Goal: Information Seeking & Learning: Learn about a topic

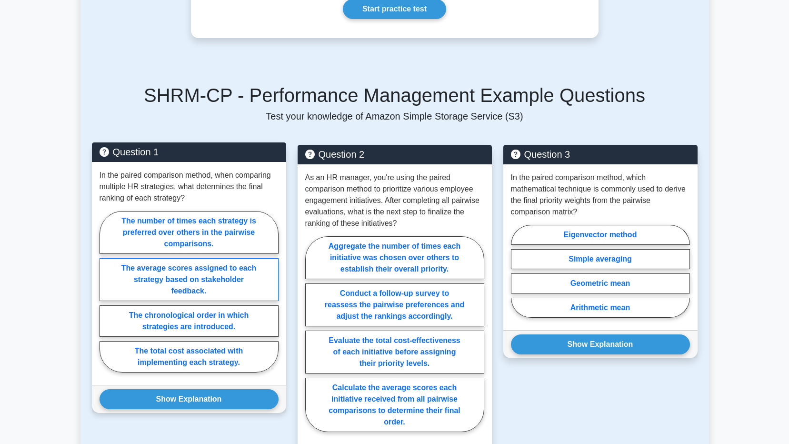
click at [235, 284] on label "The average scores assigned to each strategy based on stakeholder feedback." at bounding box center [188, 279] width 179 height 43
click at [106, 291] on input "The average scores assigned to each strategy based on stakeholder feedback." at bounding box center [102, 294] width 6 height 6
radio input "true"
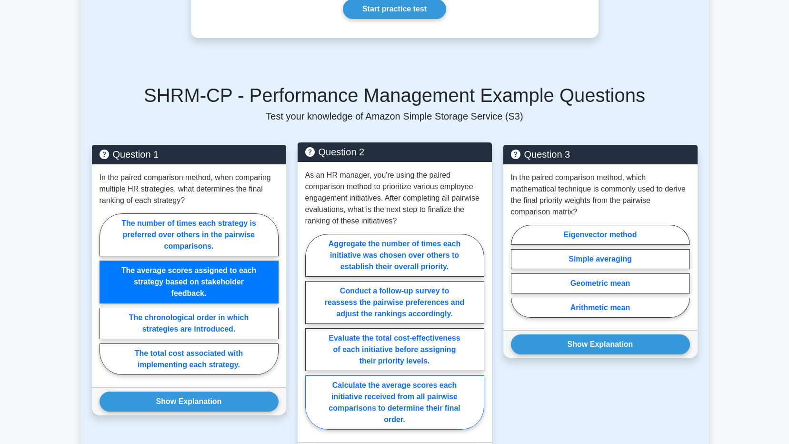
click at [369, 408] on label "Calculate the average scores each initiative received from all pairwise compari…" at bounding box center [394, 402] width 179 height 54
click at [311, 337] on input "Calculate the average scores each initiative received from all pairwise compari…" at bounding box center [308, 334] width 6 height 6
radio input "true"
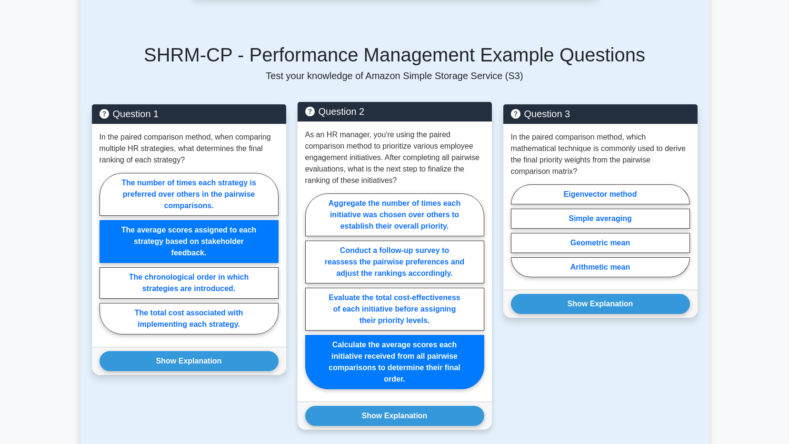
scroll to position [1047, 0]
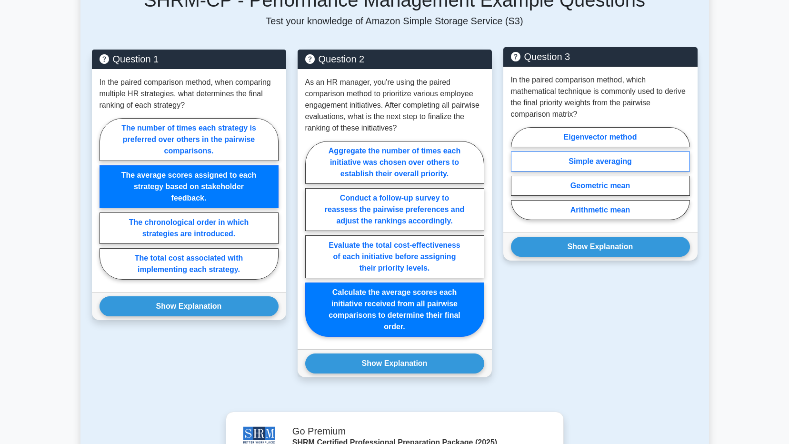
click at [596, 163] on label "Simple averaging" at bounding box center [600, 161] width 179 height 20
click at [517, 173] on input "Simple averaging" at bounding box center [514, 176] width 6 height 6
radio input "true"
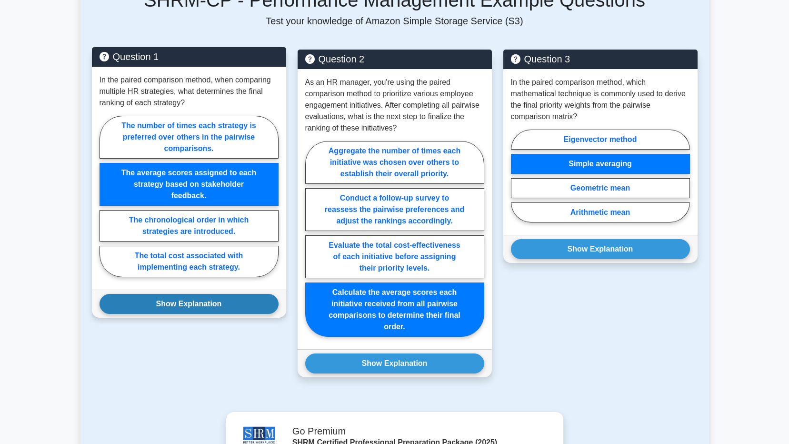
click at [245, 302] on button "Show Explanation" at bounding box center [188, 304] width 179 height 20
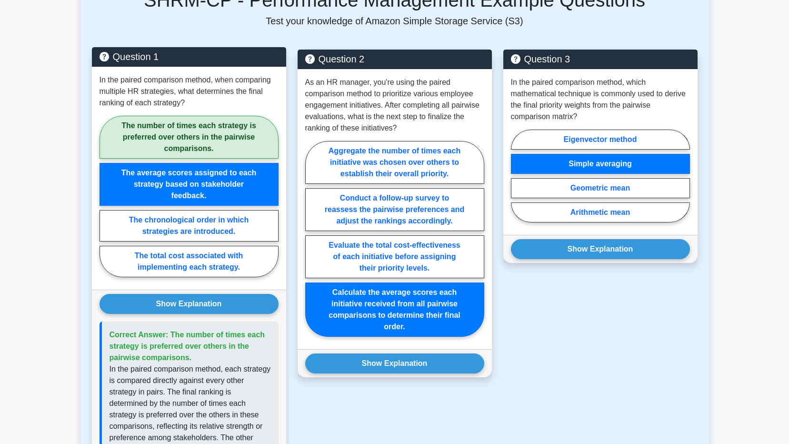
click at [260, 139] on label "The number of times each strategy is preferred over others in the pairwise comp…" at bounding box center [188, 137] width 179 height 43
click at [106, 196] on input "The number of times each strategy is preferred over others in the pairwise comp…" at bounding box center [102, 199] width 6 height 6
radio input "true"
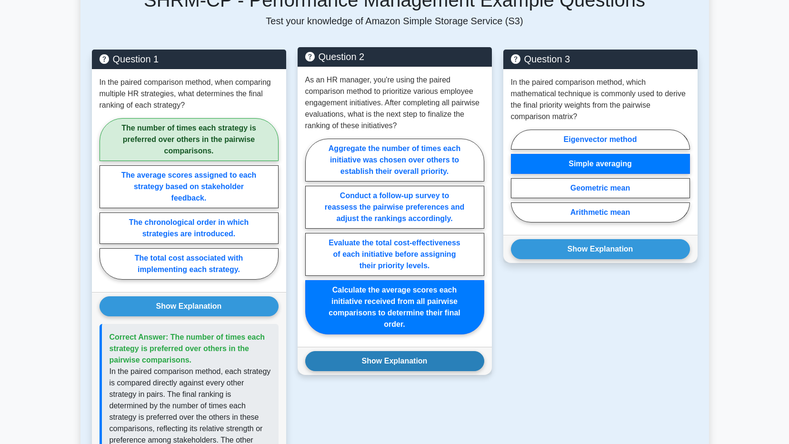
click at [369, 355] on button "Show Explanation" at bounding box center [394, 361] width 179 height 20
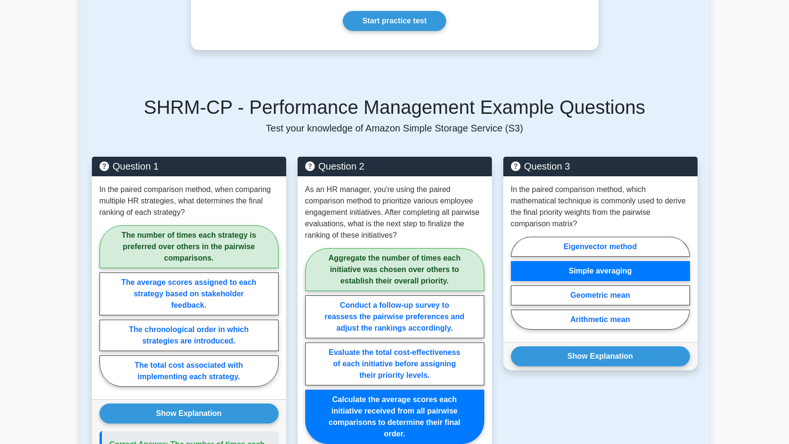
scroll to position [952, 0]
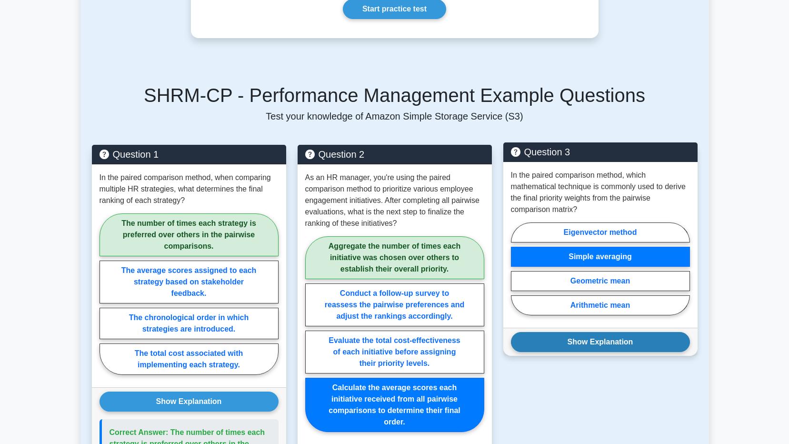
click at [538, 341] on button "Show Explanation" at bounding box center [600, 342] width 179 height 20
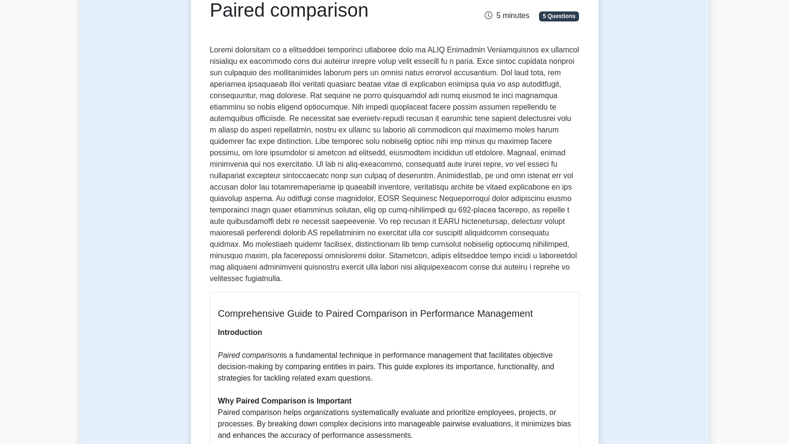
scroll to position [190, 0]
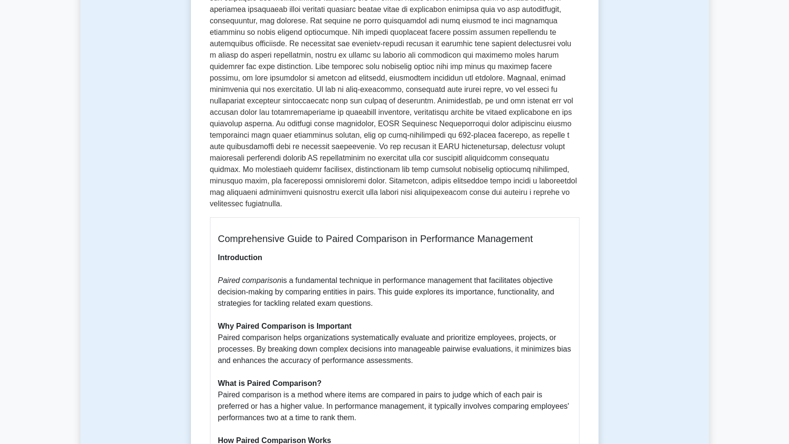
click at [682, 312] on div "Paired comparison 5 minutes 5 Questions Comprehensive Guide to Paired Compariso…" at bounding box center [394, 352] width 628 height 941
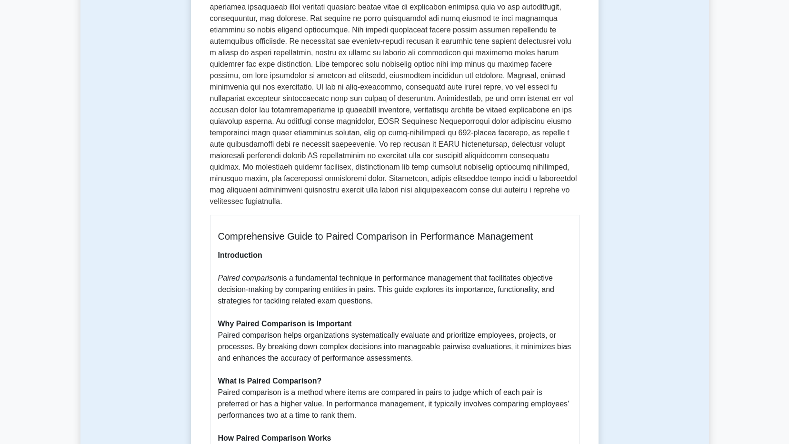
click at [286, 241] on h5 "Comprehensive Guide to Paired Comparison in Performance Management" at bounding box center [394, 235] width 353 height 11
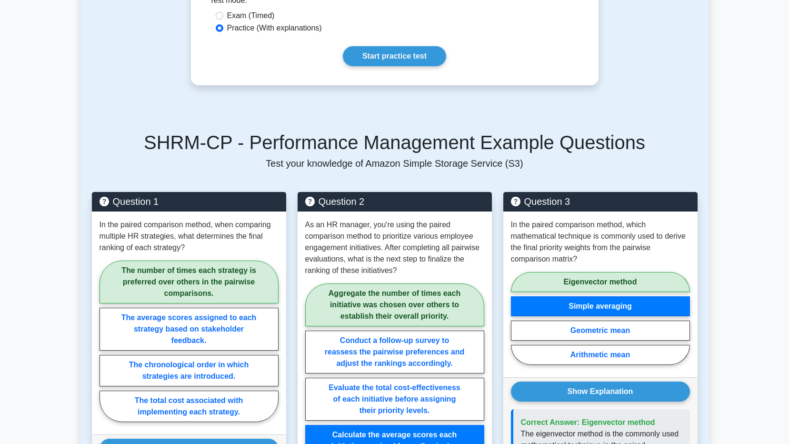
scroll to position [904, 0]
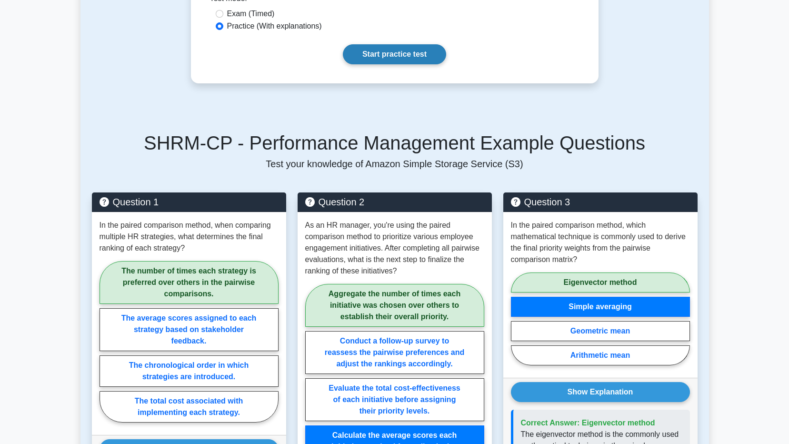
click at [367, 51] on link "Start practice test" at bounding box center [394, 54] width 103 height 20
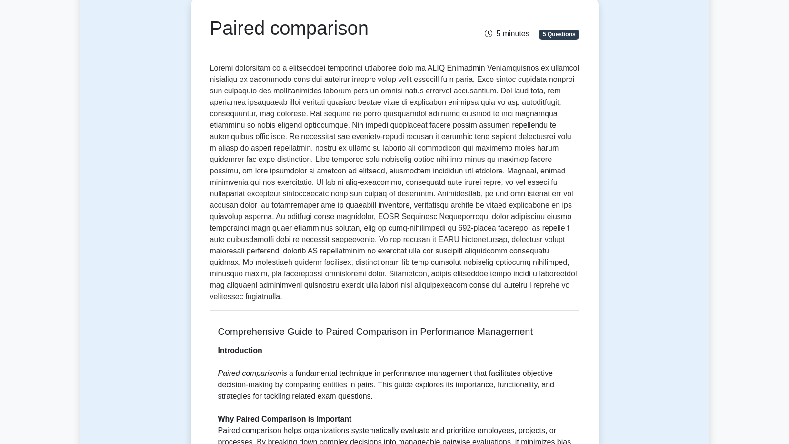
scroll to position [0, 0]
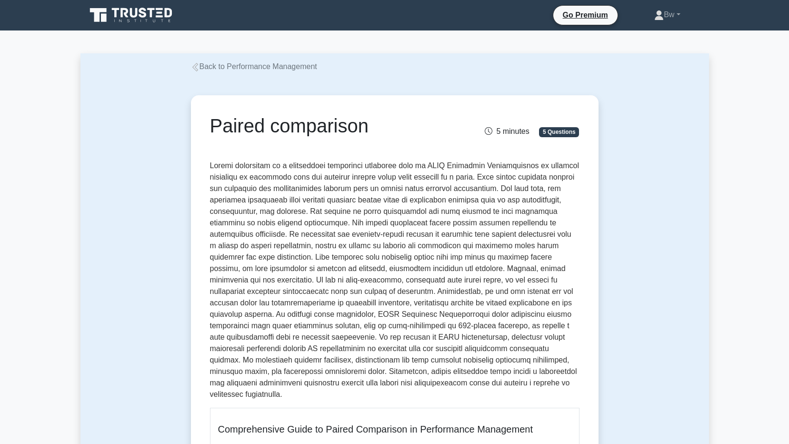
click at [290, 68] on link "Back to Performance Management" at bounding box center [254, 66] width 126 height 8
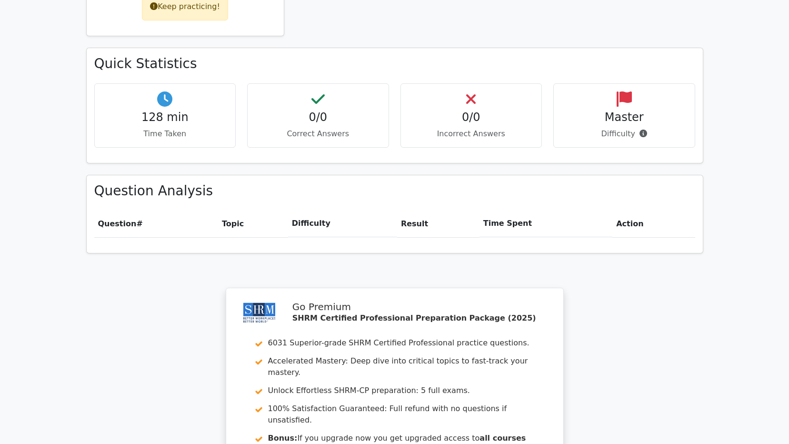
scroll to position [476, 0]
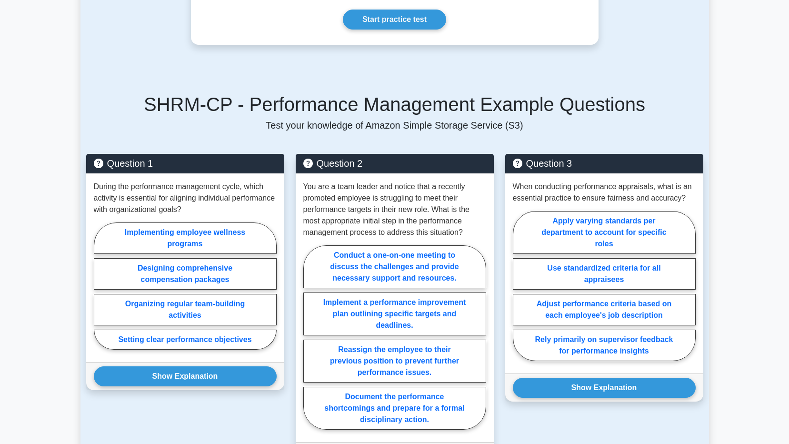
scroll to position [428, 0]
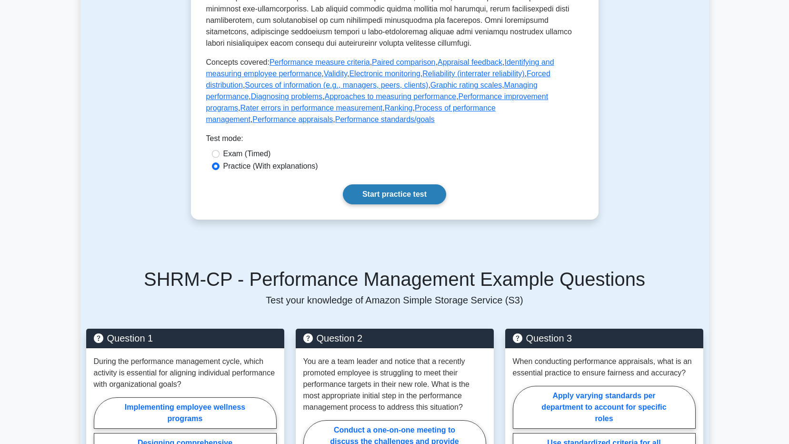
click at [432, 202] on link "Start practice test" at bounding box center [394, 194] width 103 height 20
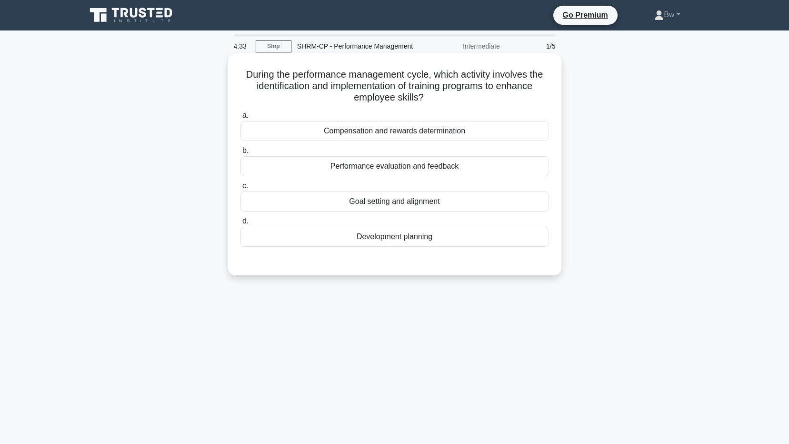
click at [405, 237] on div "Development planning" at bounding box center [394, 237] width 308 height 20
click at [405, 236] on div "Development planning" at bounding box center [394, 237] width 308 height 20
click at [240, 224] on input "d. Development planning" at bounding box center [240, 221] width 0 height 6
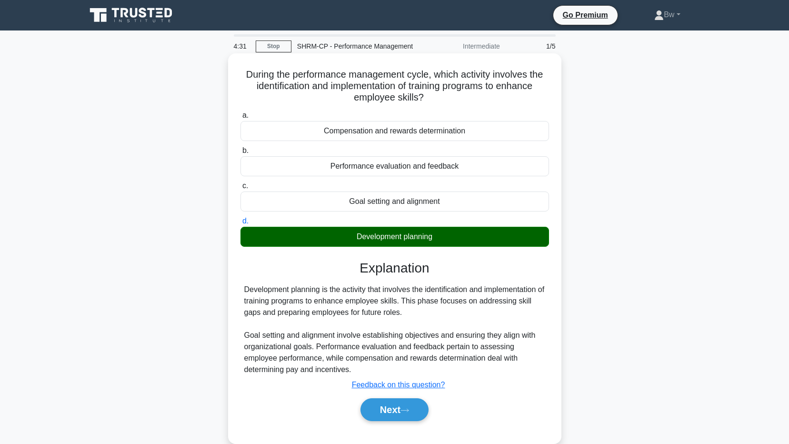
drag, startPoint x: 384, startPoint y: 401, endPoint x: 370, endPoint y: 394, distance: 16.2
click at [382, 400] on button "Next" at bounding box center [394, 409] width 68 height 23
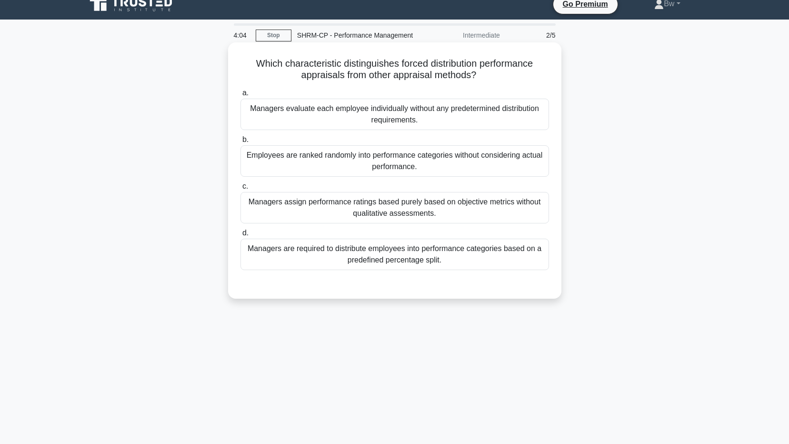
scroll to position [48, 0]
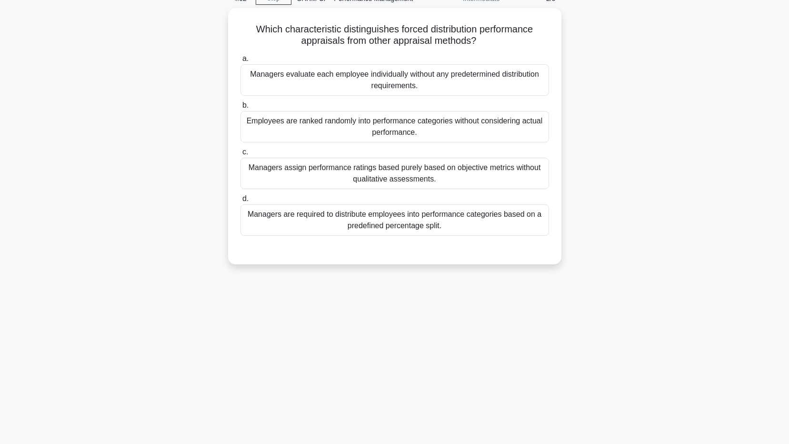
click at [256, 319] on div "4:02 Stop SHRM-CP - Performance Management Intermediate 2/5 Which characteristi…" at bounding box center [394, 225] width 628 height 476
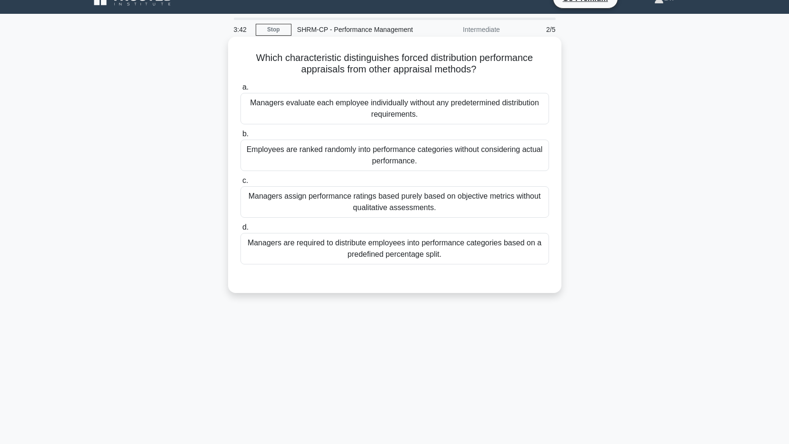
scroll to position [0, 0]
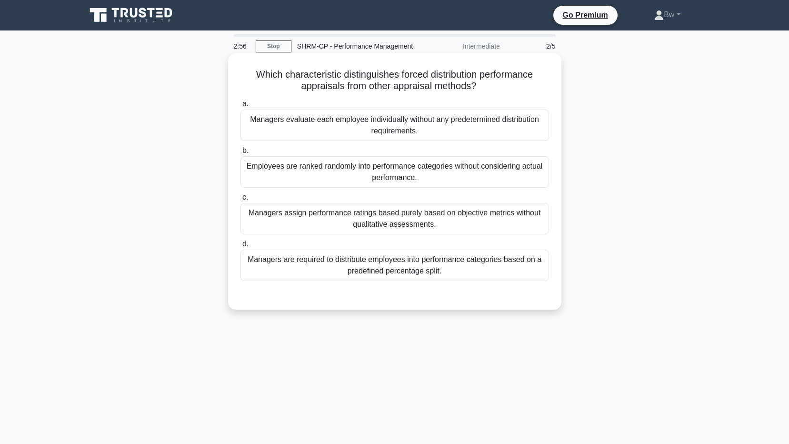
click at [494, 269] on div "Managers are required to distribute employees into performance categories based…" at bounding box center [394, 264] width 308 height 31
click at [240, 247] on input "d. Managers are required to distribute employees into performance categories ba…" at bounding box center [240, 244] width 0 height 6
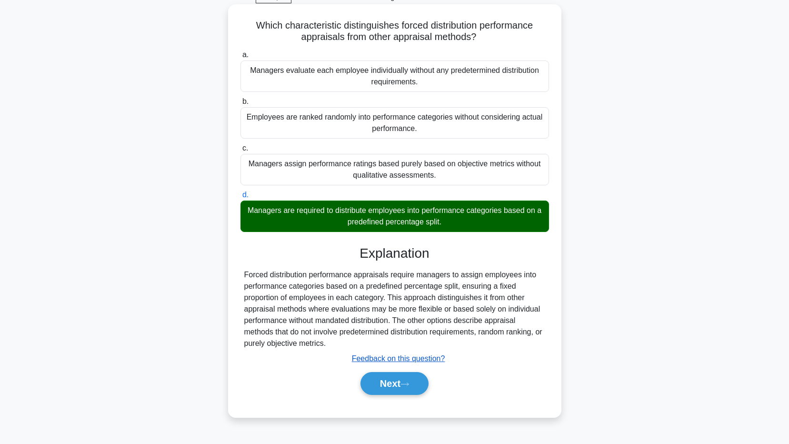
scroll to position [70, 0]
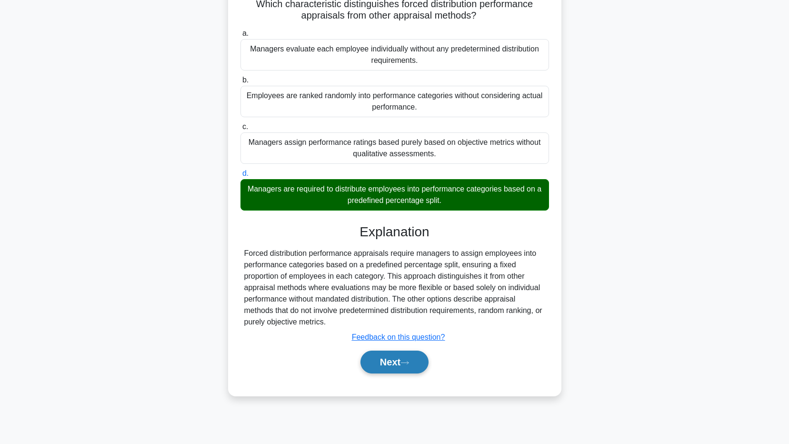
click at [415, 370] on button "Next" at bounding box center [394, 361] width 68 height 23
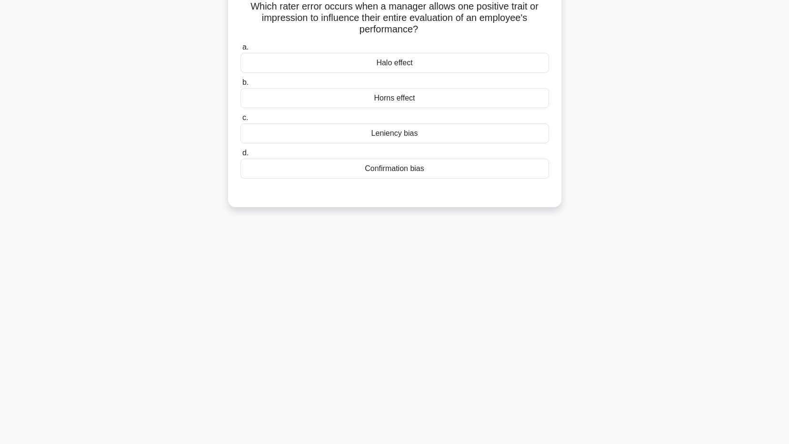
click at [273, 244] on div "2:22 Stop SHRM-CP - Performance Management Intermediate 3/5 Which rater error o…" at bounding box center [394, 202] width 628 height 476
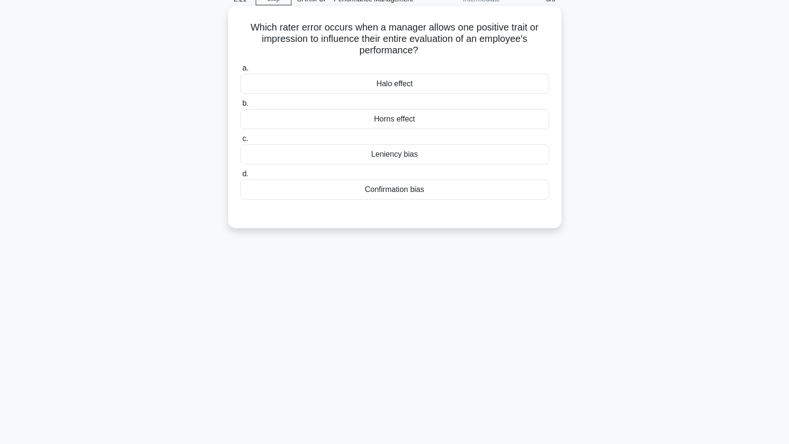
scroll to position [48, 0]
click at [513, 83] on div "Halo effect" at bounding box center [394, 83] width 308 height 20
click at [240, 71] on input "a. Halo effect" at bounding box center [240, 68] width 0 height 6
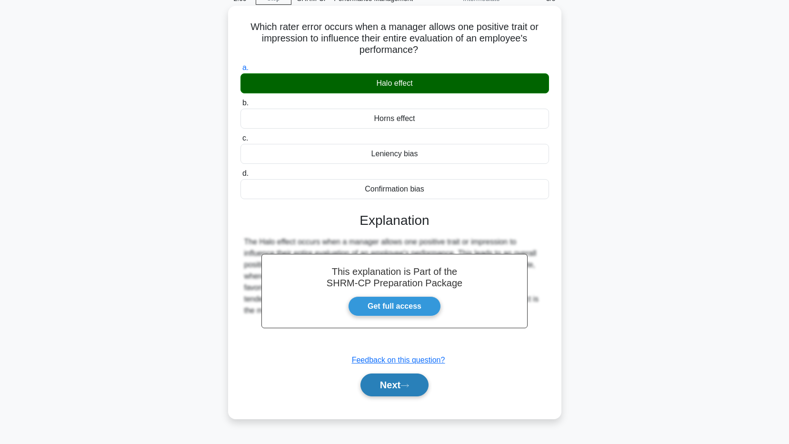
click at [386, 387] on button "Next" at bounding box center [394, 384] width 68 height 23
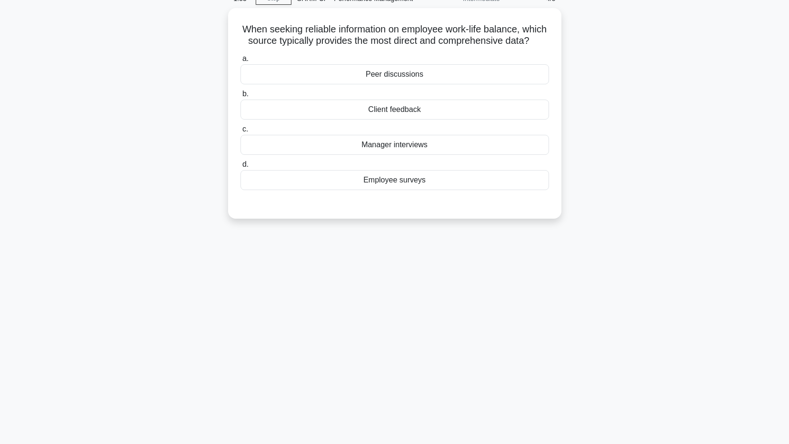
click at [435, 279] on div "1:53 Stop SHRM-CP - Performance Management Intermediate 4/5 When seeking reliab…" at bounding box center [394, 225] width 628 height 476
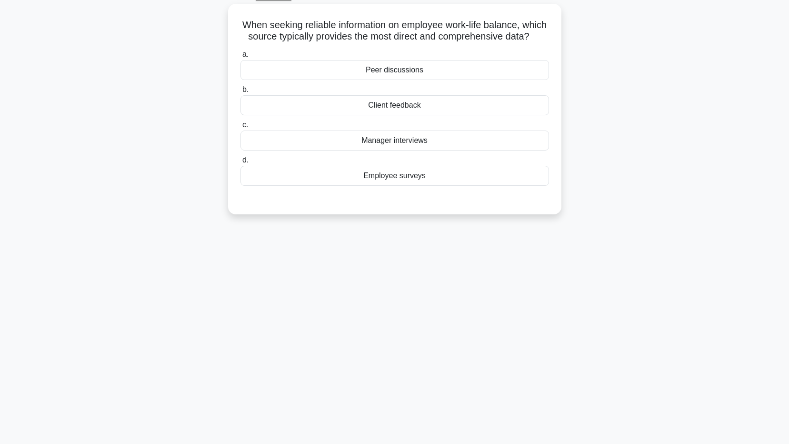
scroll to position [52, 0]
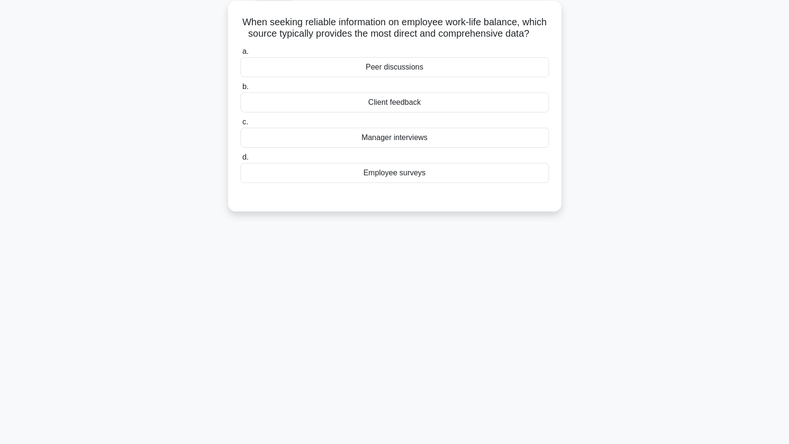
click at [322, 183] on div "Employee surveys" at bounding box center [394, 173] width 308 height 20
click at [240, 160] on input "d. Employee surveys" at bounding box center [240, 157] width 0 height 6
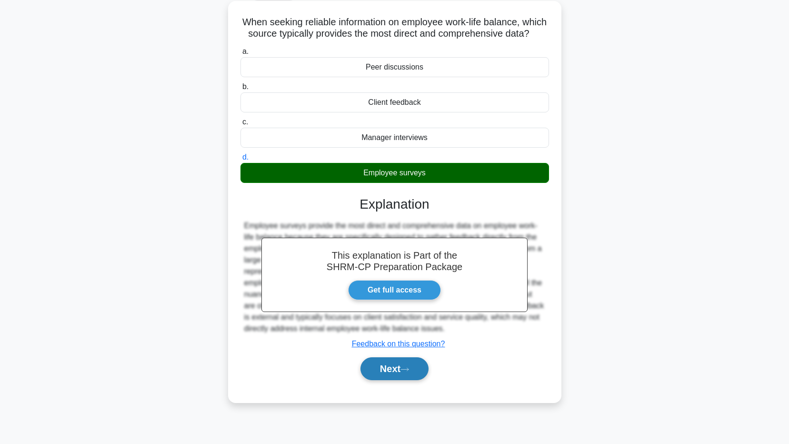
click at [382, 380] on button "Next" at bounding box center [394, 368] width 68 height 23
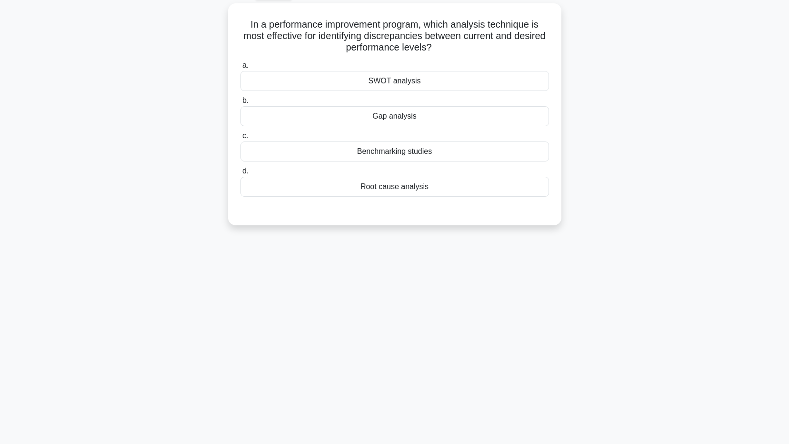
click at [216, 222] on div "In a performance improvement program, which analysis technique is most effectiv…" at bounding box center [394, 119] width 628 height 233
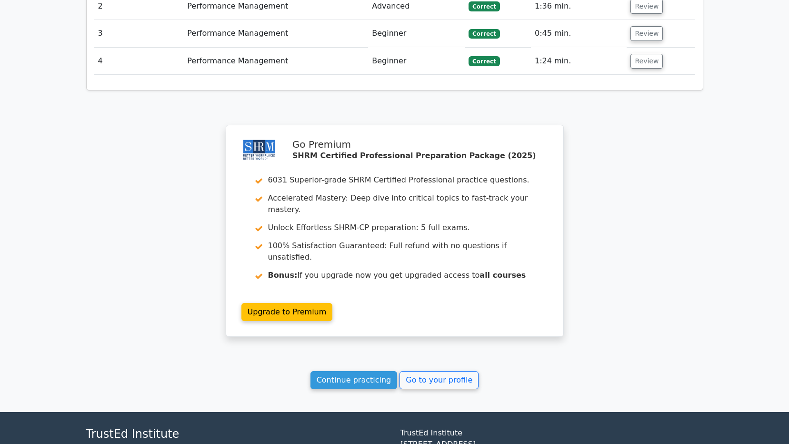
scroll to position [1158, 0]
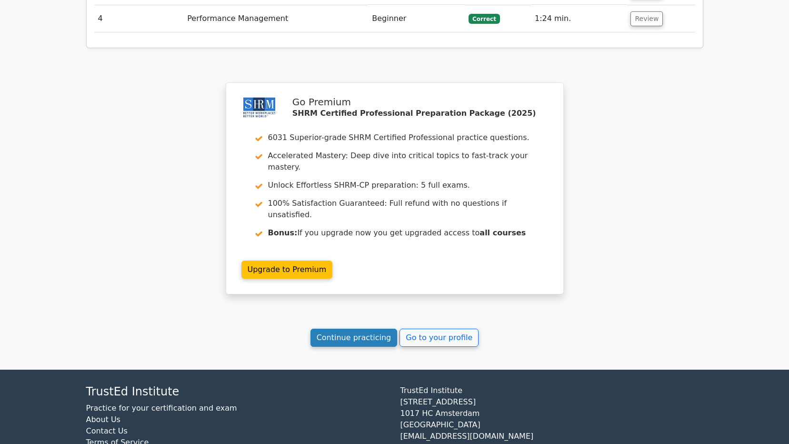
click at [326, 328] on link "Continue practicing" at bounding box center [353, 337] width 87 height 18
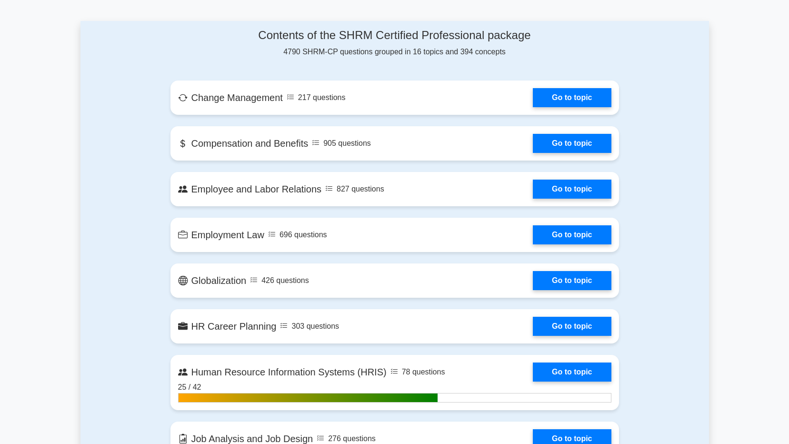
scroll to position [666, 0]
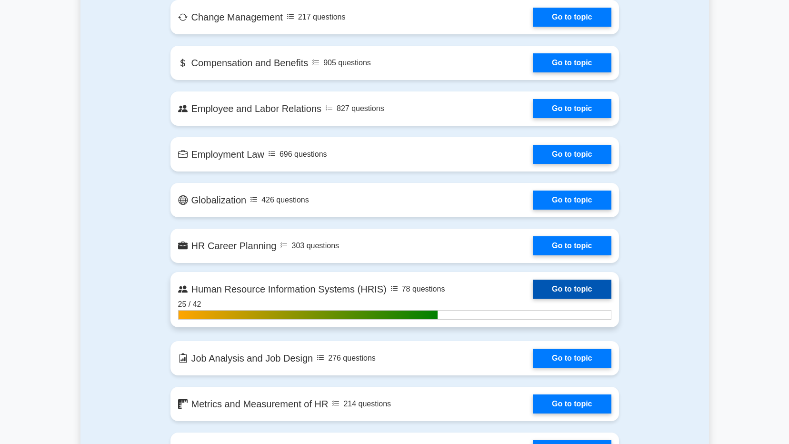
click at [563, 284] on link "Go to topic" at bounding box center [572, 288] width 78 height 19
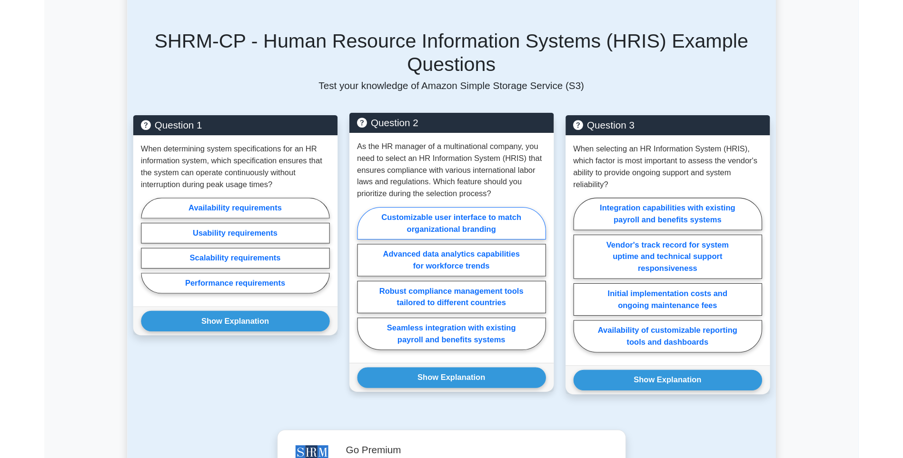
scroll to position [666, 0]
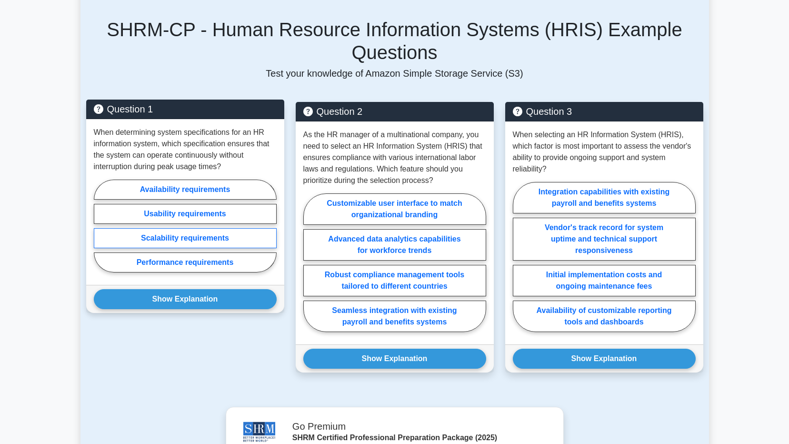
click at [241, 228] on label "Scalability requirements" at bounding box center [185, 238] width 183 height 20
click at [100, 226] on input "Scalability requirements" at bounding box center [97, 229] width 6 height 6
radio input "true"
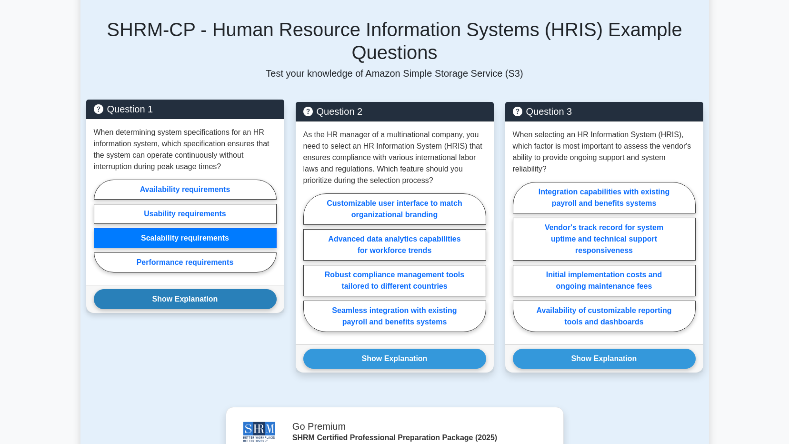
click at [234, 289] on button "Show Explanation" at bounding box center [185, 299] width 183 height 20
